Goal: Find specific page/section: Find specific page/section

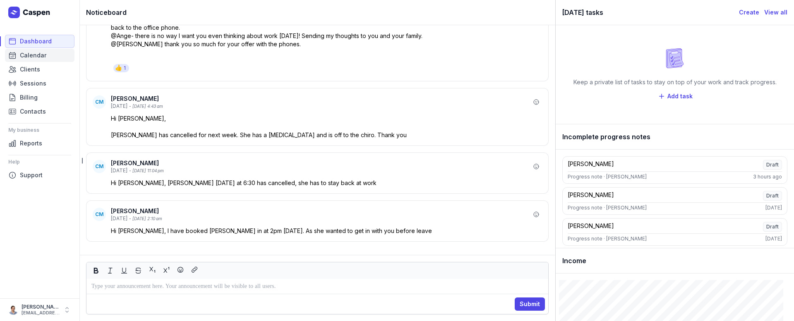
click at [34, 56] on span "Calendar" at bounding box center [33, 55] width 26 height 10
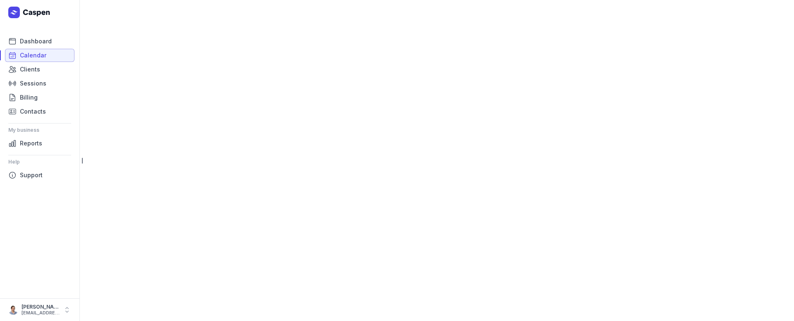
select select "week"
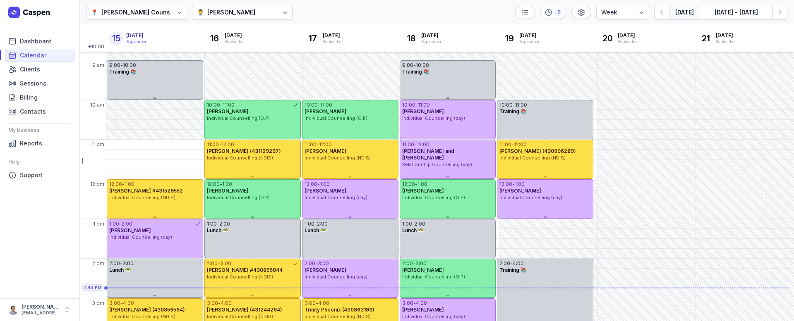
scroll to position [164, 0]
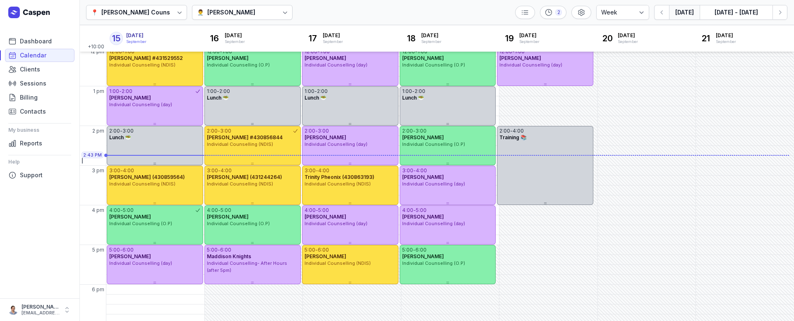
click at [244, 11] on div "[PERSON_NAME]" at bounding box center [231, 12] width 48 height 10
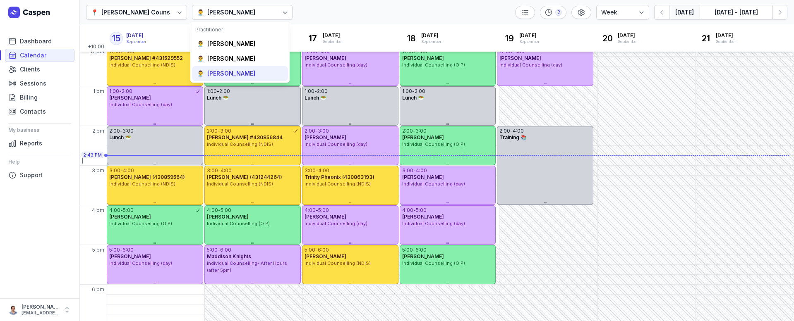
click at [227, 74] on div "[PERSON_NAME]" at bounding box center [231, 73] width 48 height 8
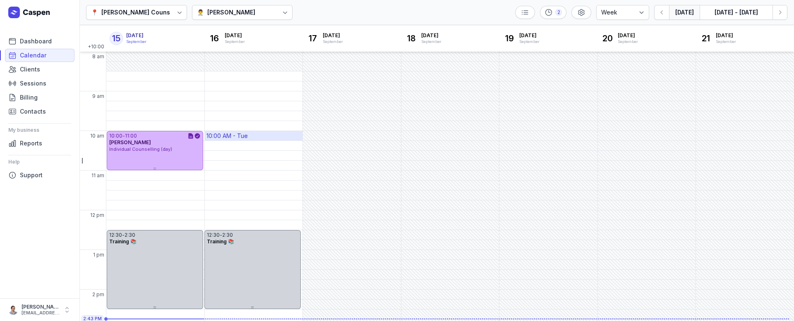
scroll to position [207, 0]
